Goal: Find specific page/section

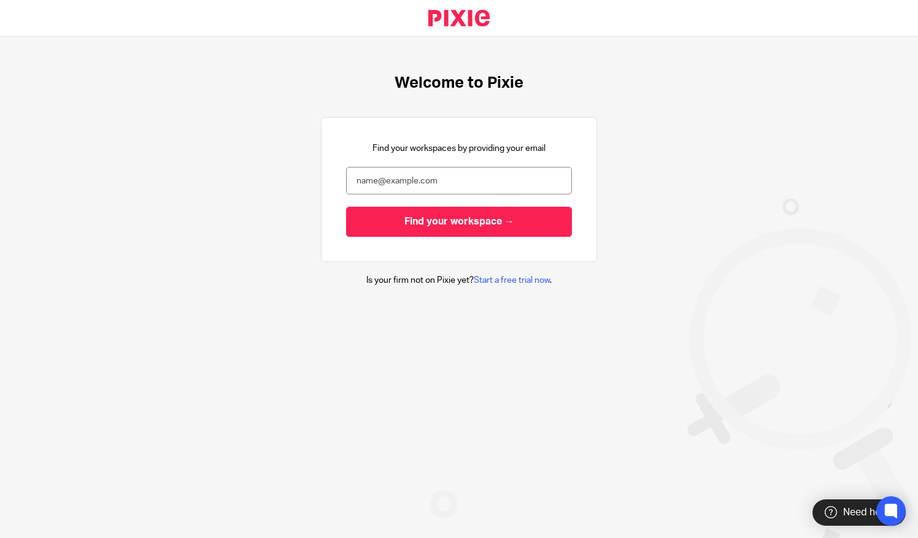
type input "[PERSON_NAME][EMAIL_ADDRESS][DOMAIN_NAME]"
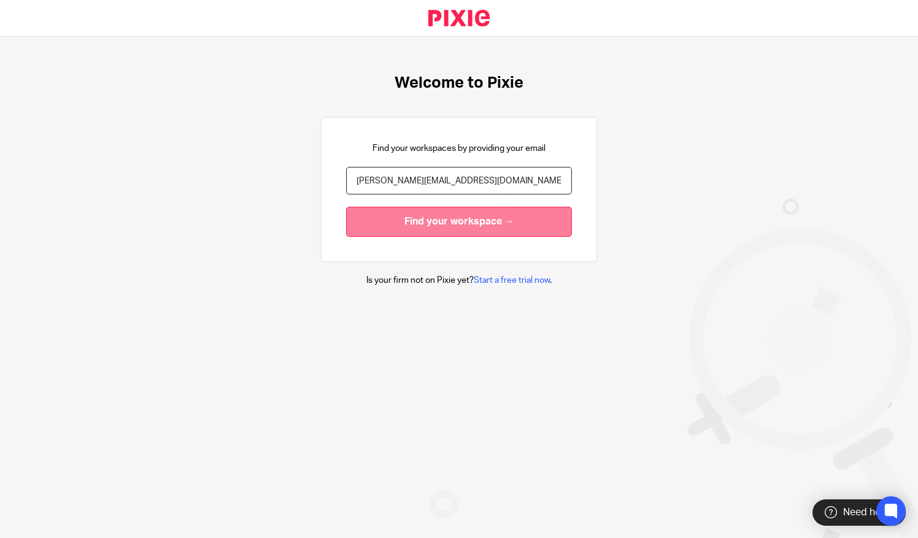
click at [411, 225] on input "Find your workspace →" at bounding box center [459, 222] width 226 height 30
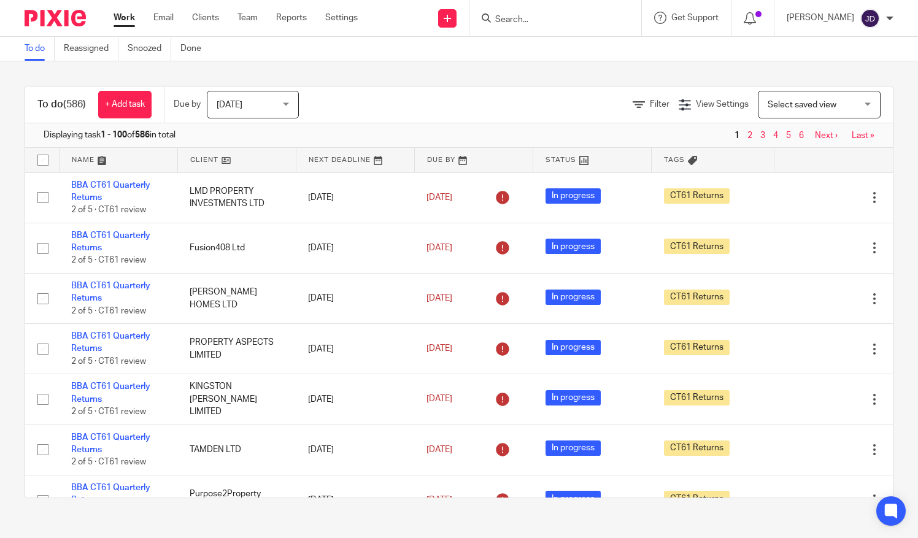
click at [518, 20] on input "Search" at bounding box center [549, 20] width 110 height 11
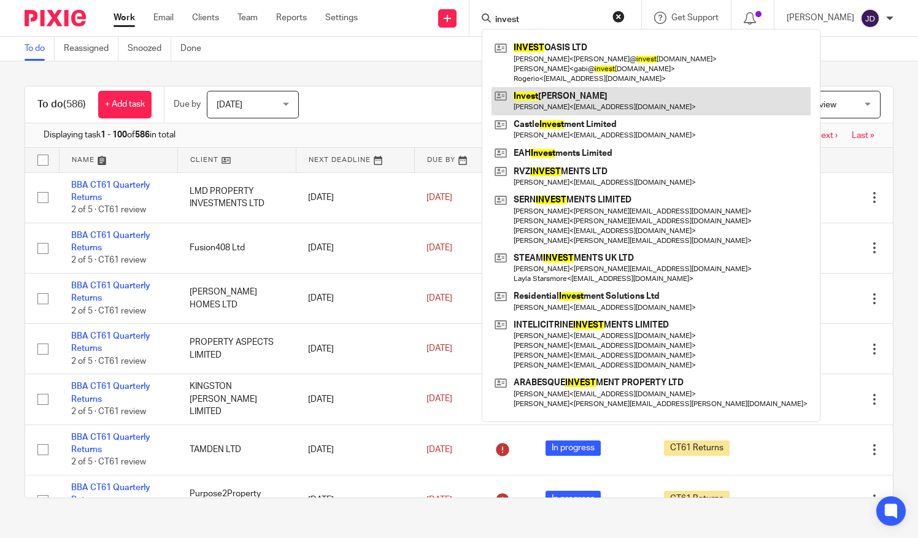
type input "invest"
click at [553, 98] on link at bounding box center [650, 101] width 319 height 28
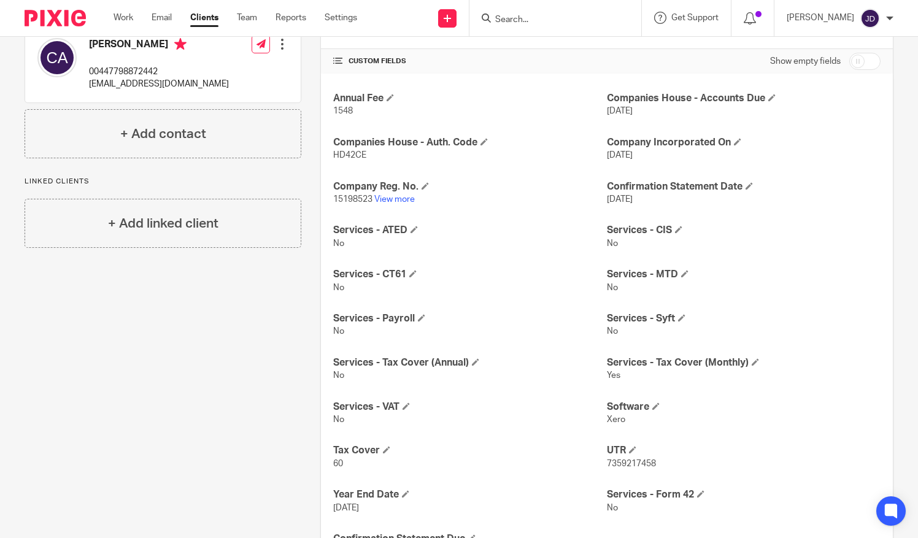
scroll to position [245, 0]
click at [396, 198] on link "View more" at bounding box center [394, 198] width 40 height 9
